Goal: Task Accomplishment & Management: Use online tool/utility

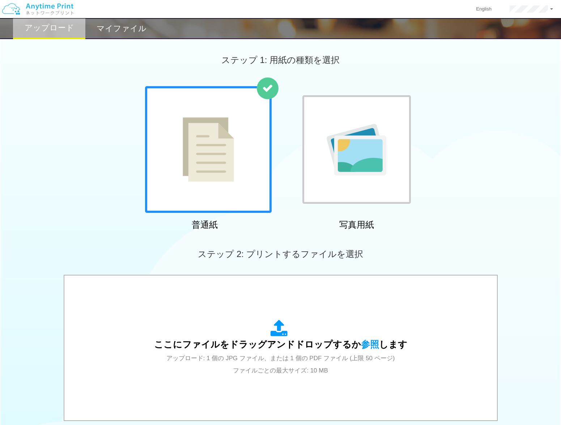
click at [117, 29] on h2 "マイファイル" at bounding box center [122, 28] width 50 height 9
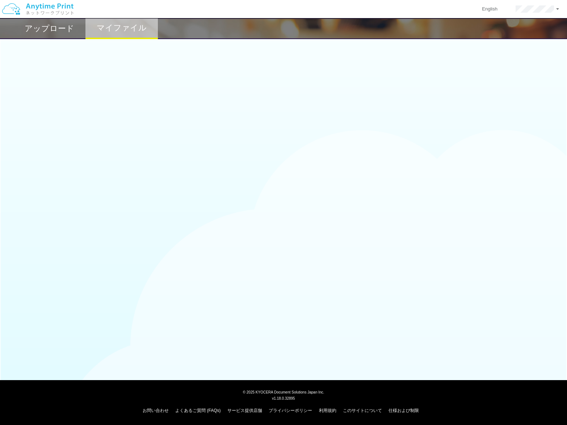
click at [55, 29] on h2 "アップロード" at bounding box center [50, 28] width 50 height 9
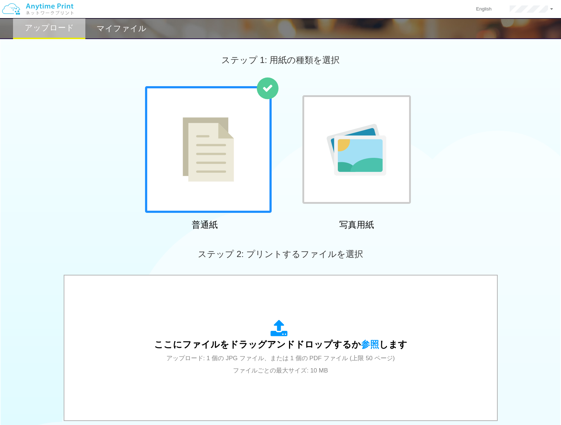
click at [110, 32] on h2 "マイファイル" at bounding box center [122, 28] width 50 height 9
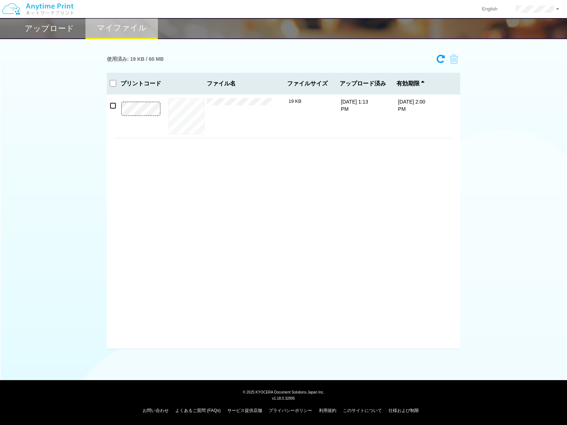
click at [114, 106] on input "checkbox" at bounding box center [113, 105] width 7 height 7
checkbox input "true"
click at [455, 58] on icon at bounding box center [451, 59] width 14 height 11
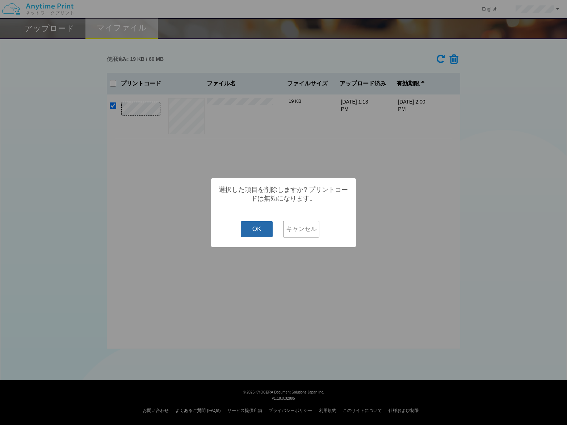
click at [262, 228] on button "OK" at bounding box center [257, 229] width 32 height 16
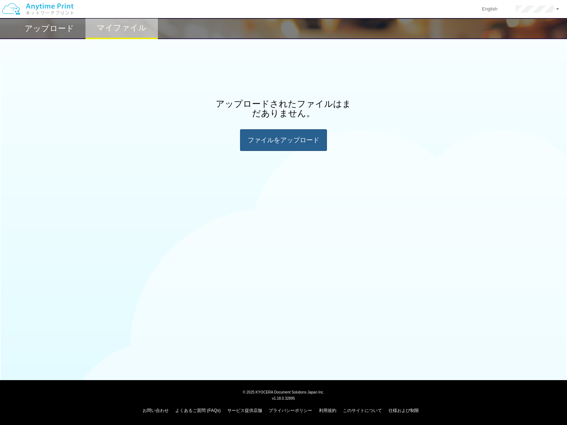
click at [265, 144] on div "ファイルを​​アップロード" at bounding box center [283, 140] width 87 height 22
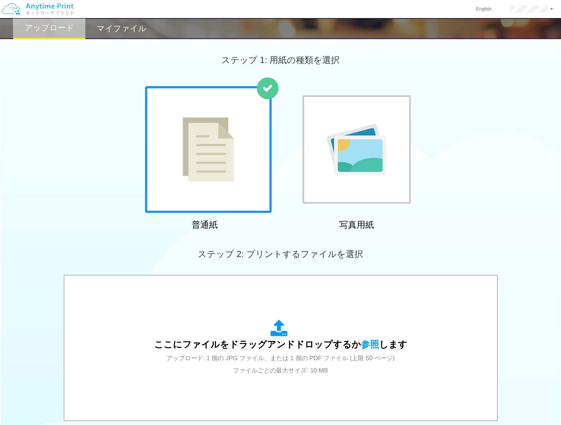
click at [454, 109] on div "普通紙 写真用紙" at bounding box center [280, 159] width 561 height 147
click at [121, 33] on h2 "マイファイル" at bounding box center [122, 28] width 50 height 9
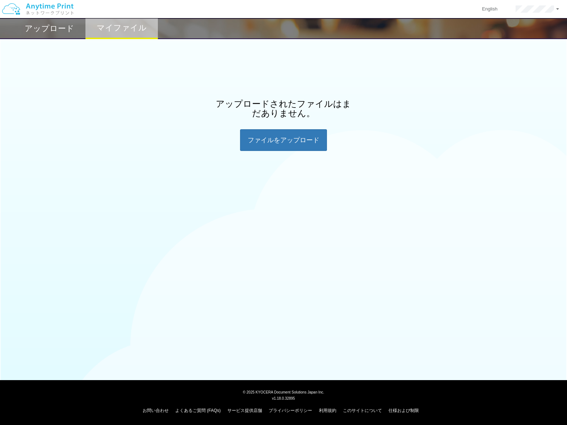
click at [335, 174] on div "アップロード マイファイル アップロードされたファイルはまだありません。 ファイルを​​アップロード" at bounding box center [283, 103] width 567 height 206
